Goal: Navigation & Orientation: Find specific page/section

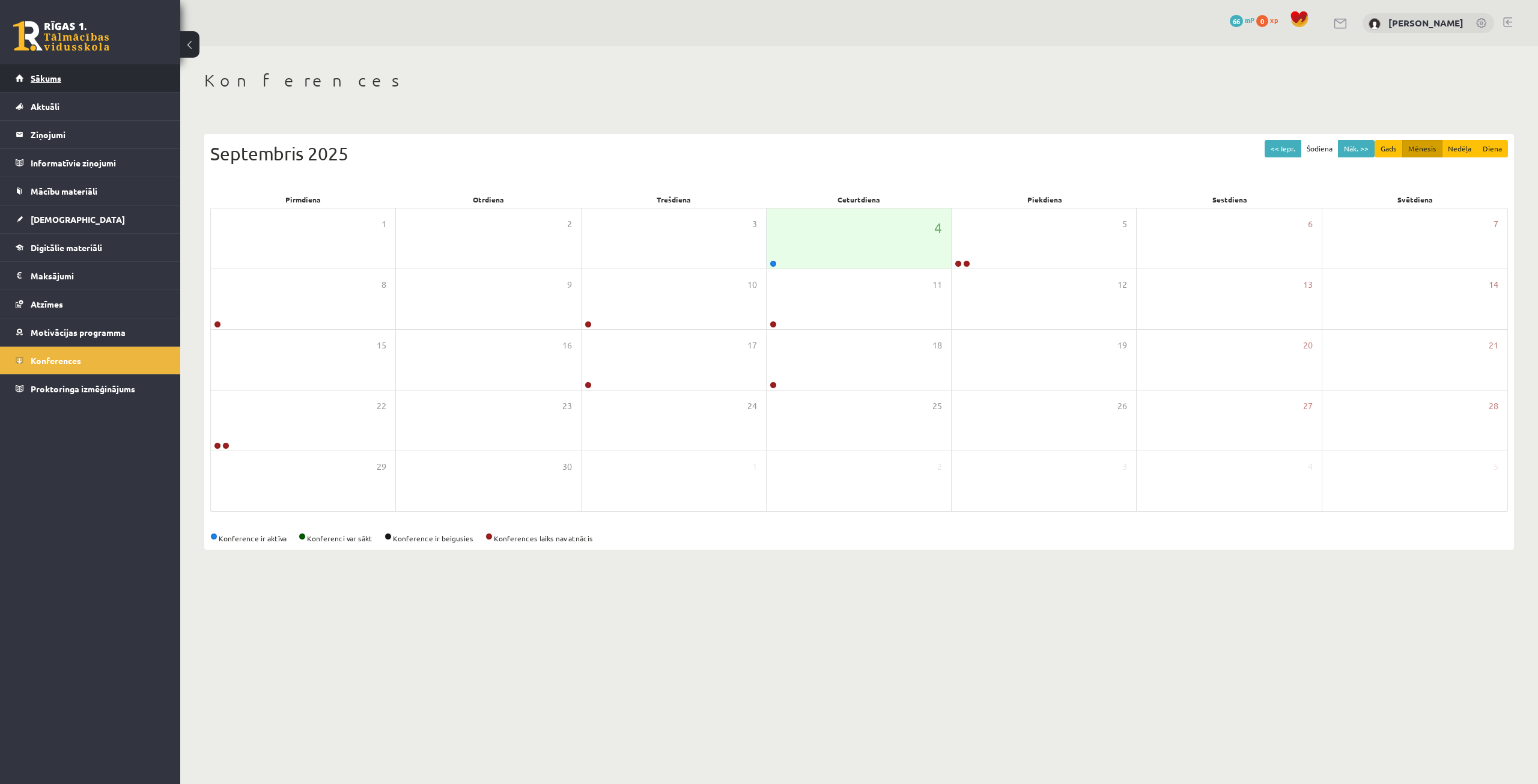
click at [66, 85] on link "Sākums" at bounding box center [90, 78] width 150 height 28
click at [64, 83] on link "Дом" at bounding box center [90, 78] width 150 height 28
